Goal: Find specific page/section: Find specific page/section

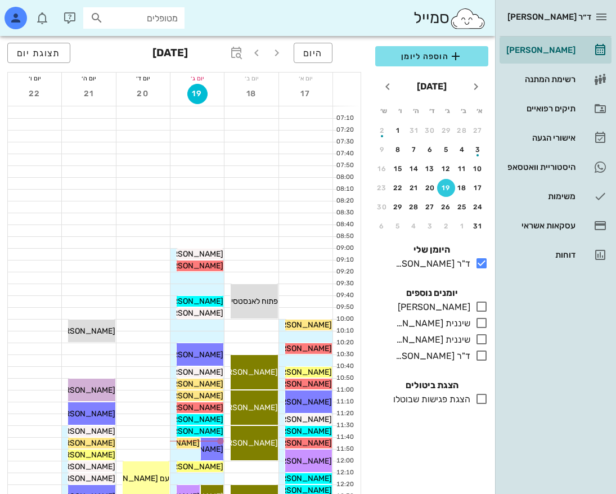
scroll to position [56, 0]
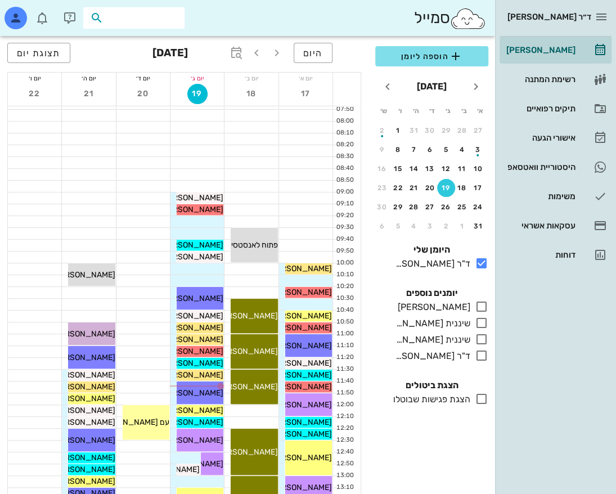
click at [137, 21] on input "text" at bounding box center [142, 18] width 72 height 15
type input "b"
type input "נומוב"
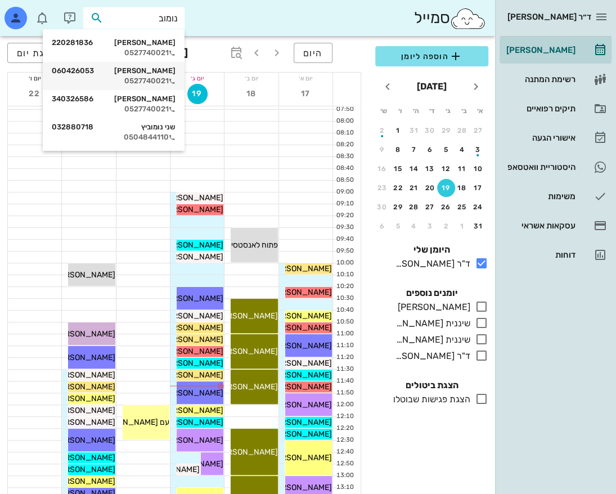
click at [152, 79] on div "0527740021" at bounding box center [114, 80] width 124 height 9
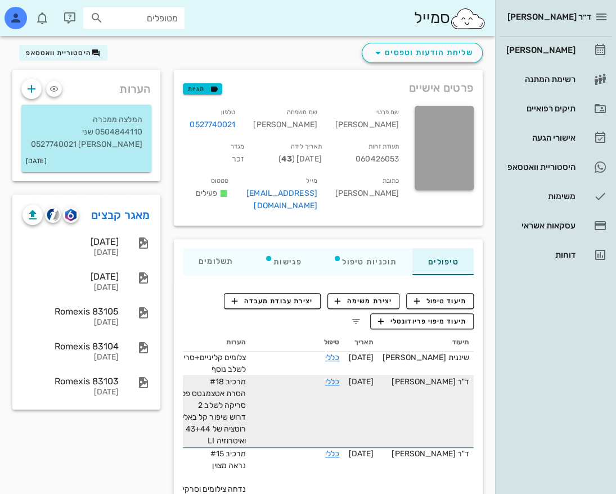
scroll to position [56, 0]
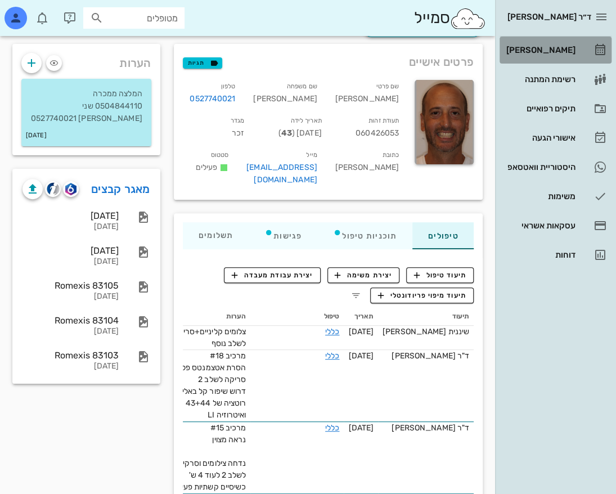
click at [567, 46] on div "[PERSON_NAME]" at bounding box center [539, 50] width 71 height 9
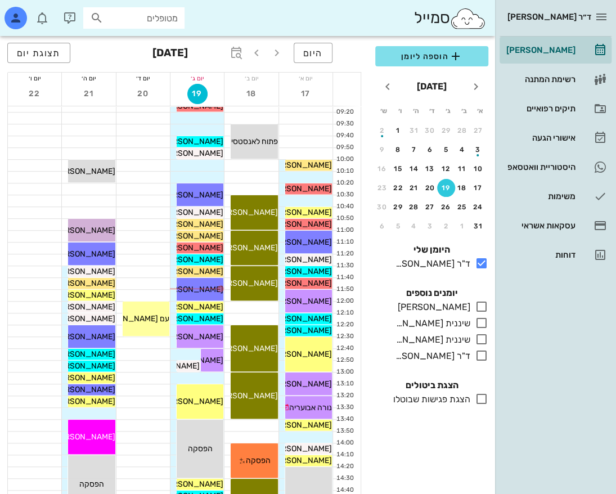
scroll to position [169, 0]
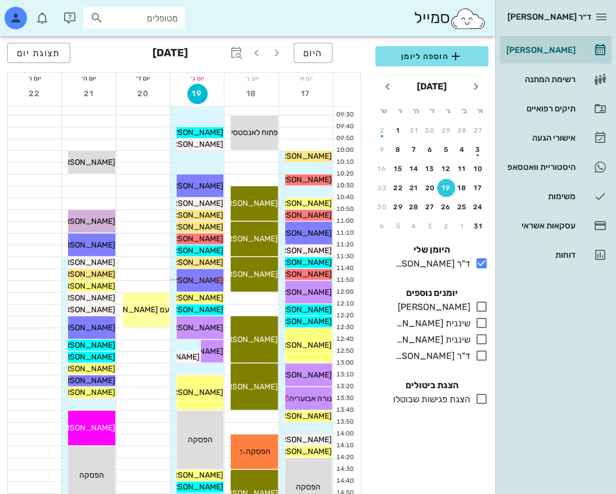
click at [134, 13] on input "מטופלים" at bounding box center [142, 18] width 72 height 15
type input "t"
type input "מנטי"
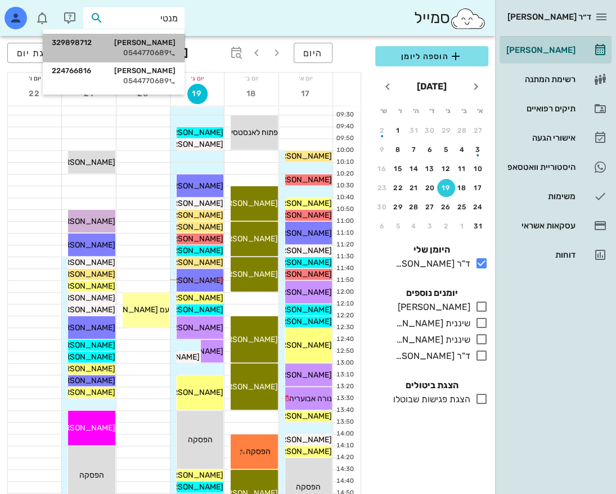
click at [145, 43] on div "[PERSON_NAME] 329898712" at bounding box center [114, 42] width 124 height 9
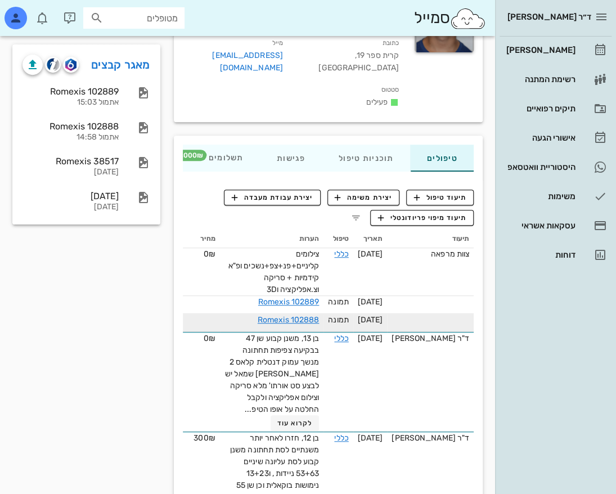
scroll to position [169, 0]
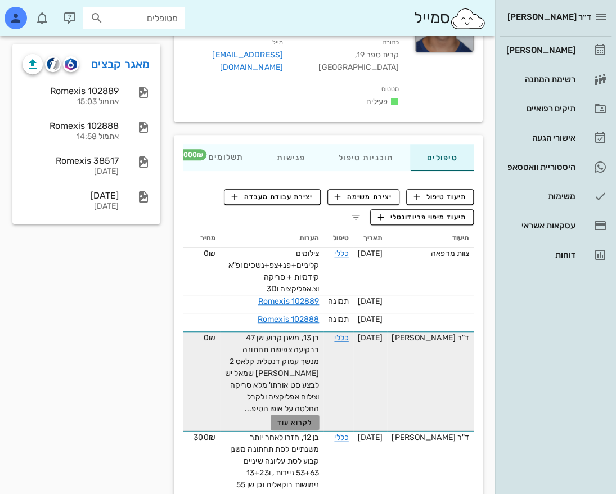
click at [295, 418] on span "לקרוא עוד" at bounding box center [294, 422] width 35 height 8
